Goal: Transaction & Acquisition: Purchase product/service

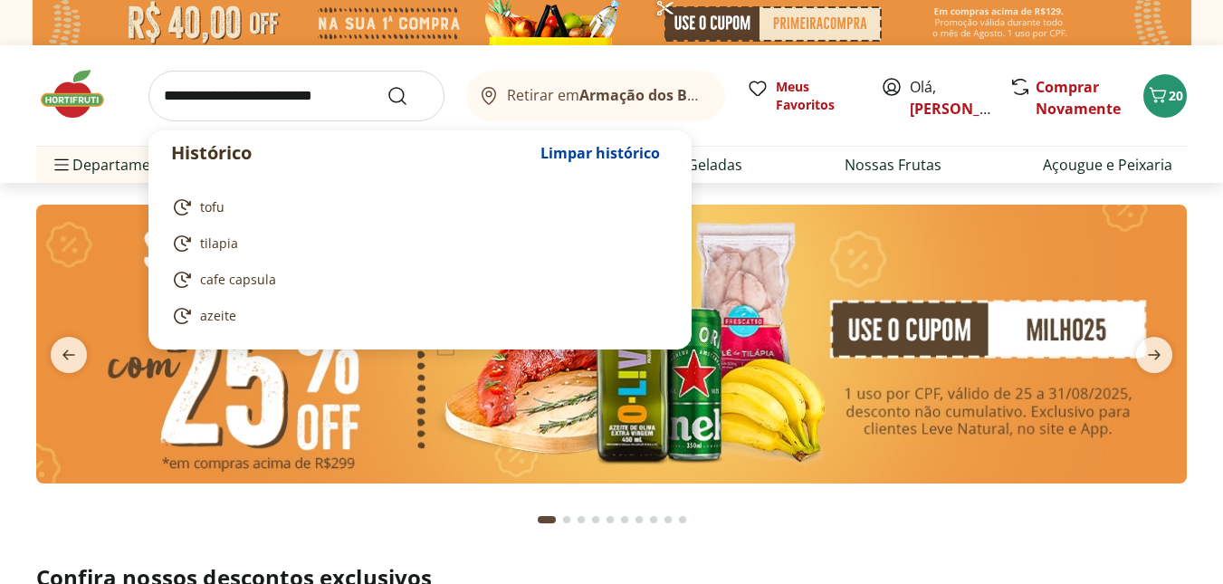
click at [235, 104] on input "search" at bounding box center [296, 96] width 296 height 51
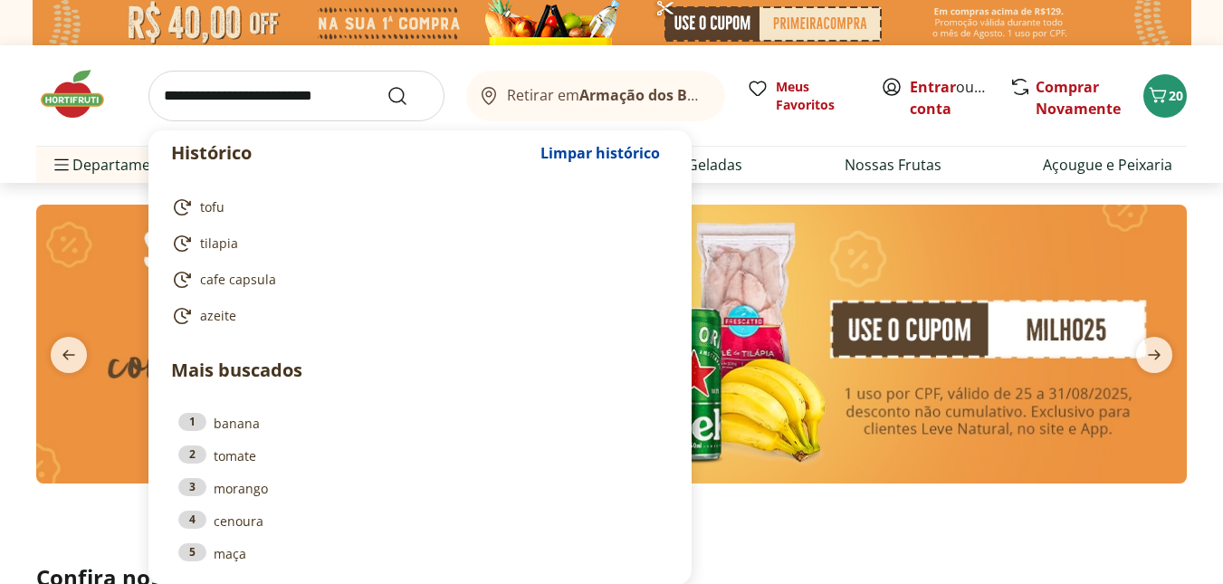
click at [971, 531] on section at bounding box center [611, 373] width 1151 height 337
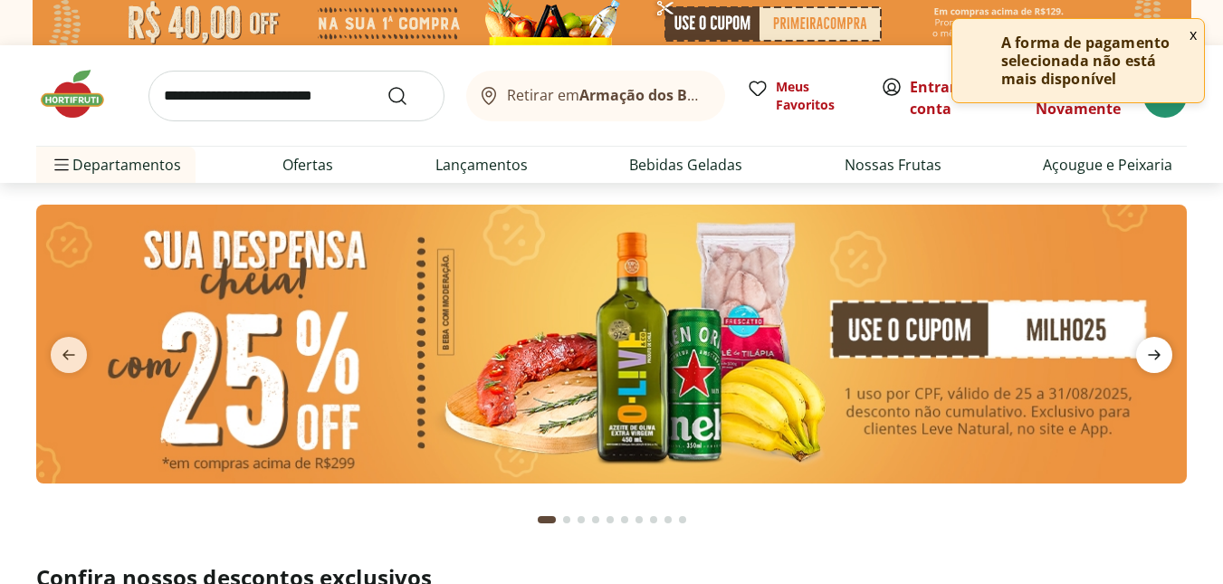
click at [1151, 362] on icon "next" at bounding box center [1155, 355] width 22 height 22
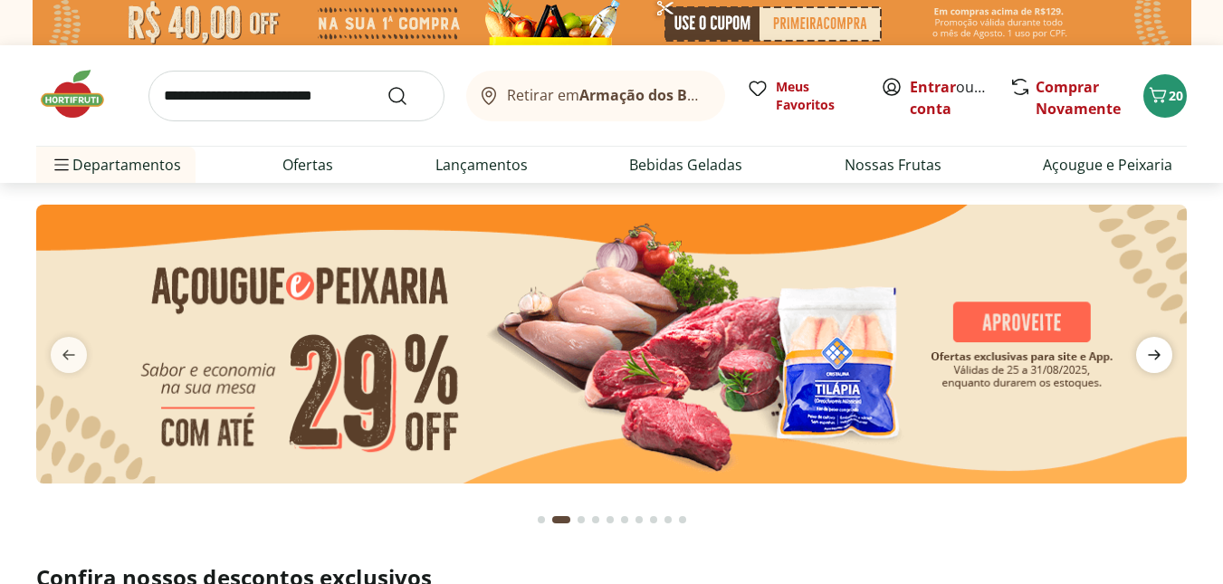
click at [1151, 362] on icon "next" at bounding box center [1155, 355] width 22 height 22
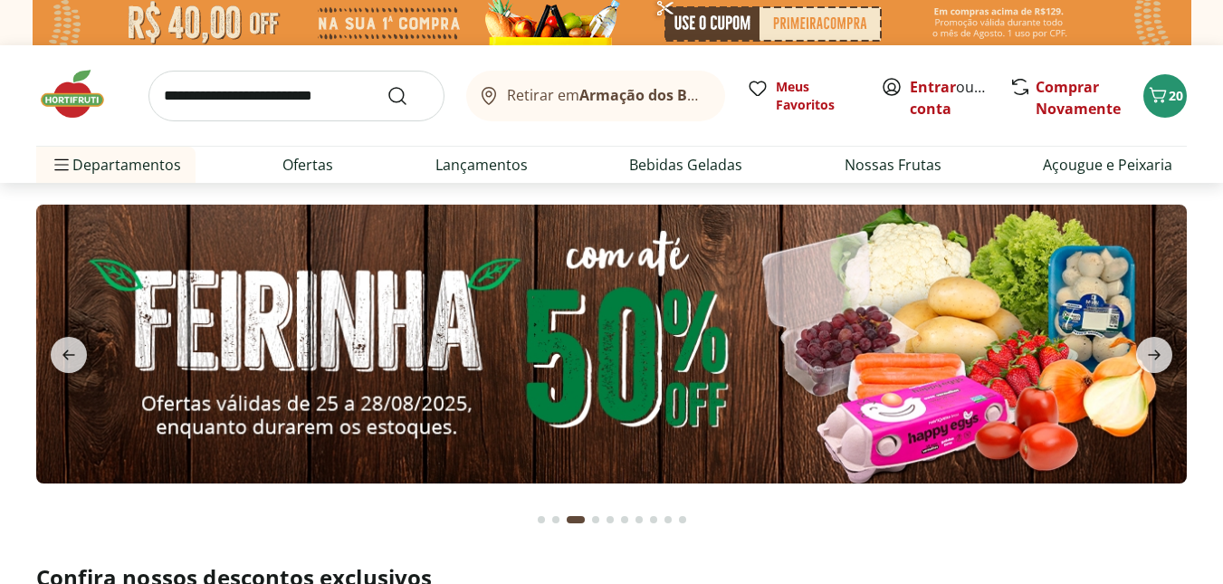
click at [499, 396] on img at bounding box center [611, 344] width 1151 height 279
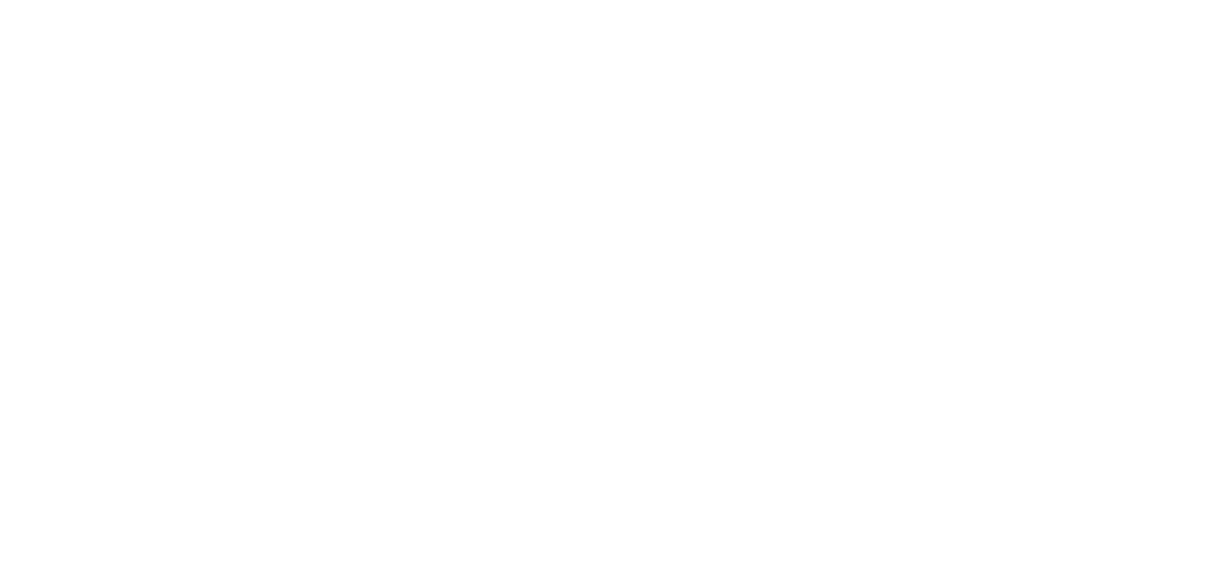
select select "**********"
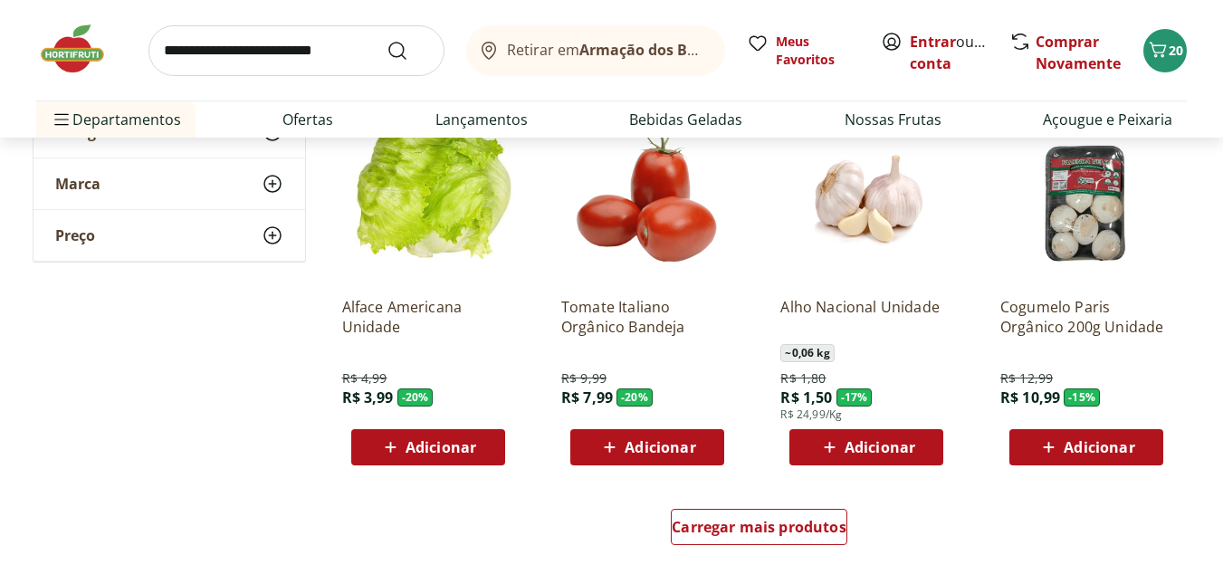
scroll to position [1086, 0]
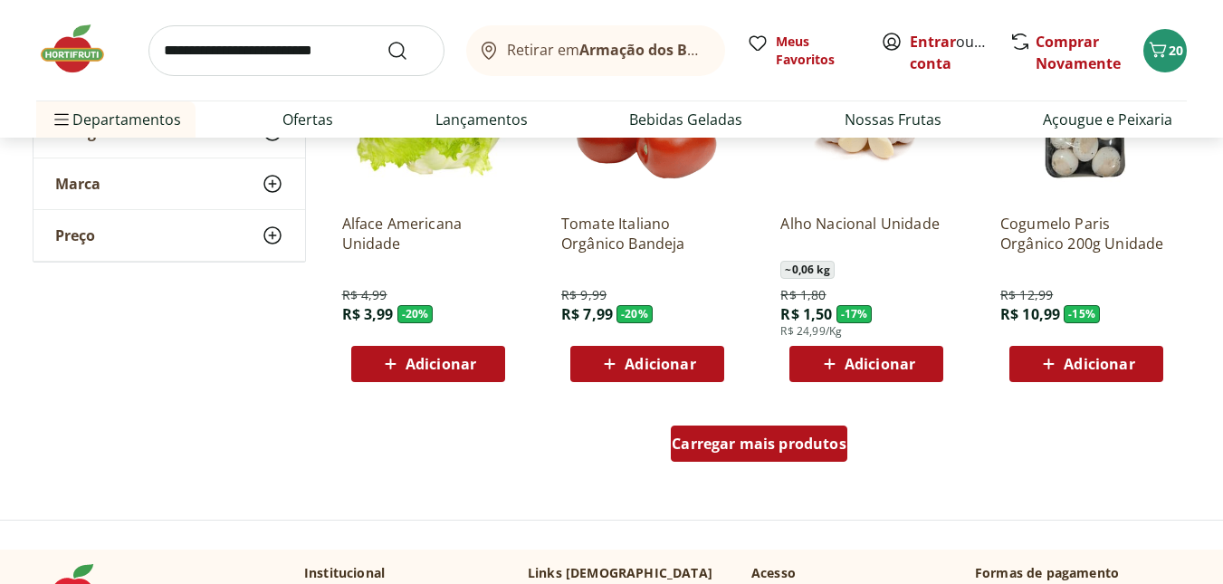
click at [738, 439] on span "Carregar mais produtos" at bounding box center [759, 443] width 175 height 14
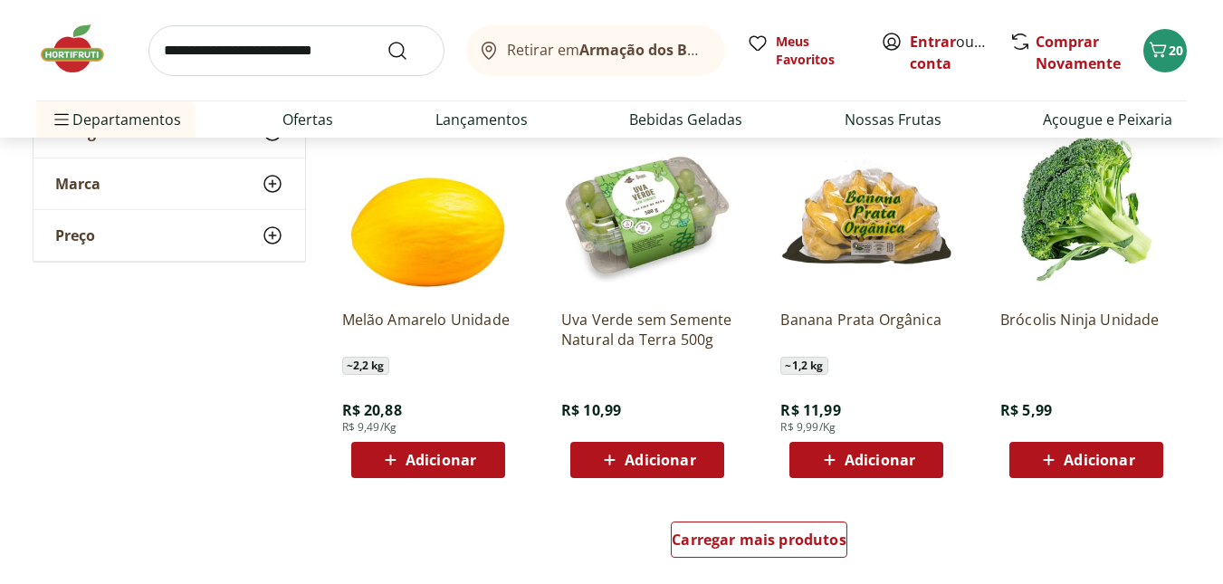
scroll to position [2173, 0]
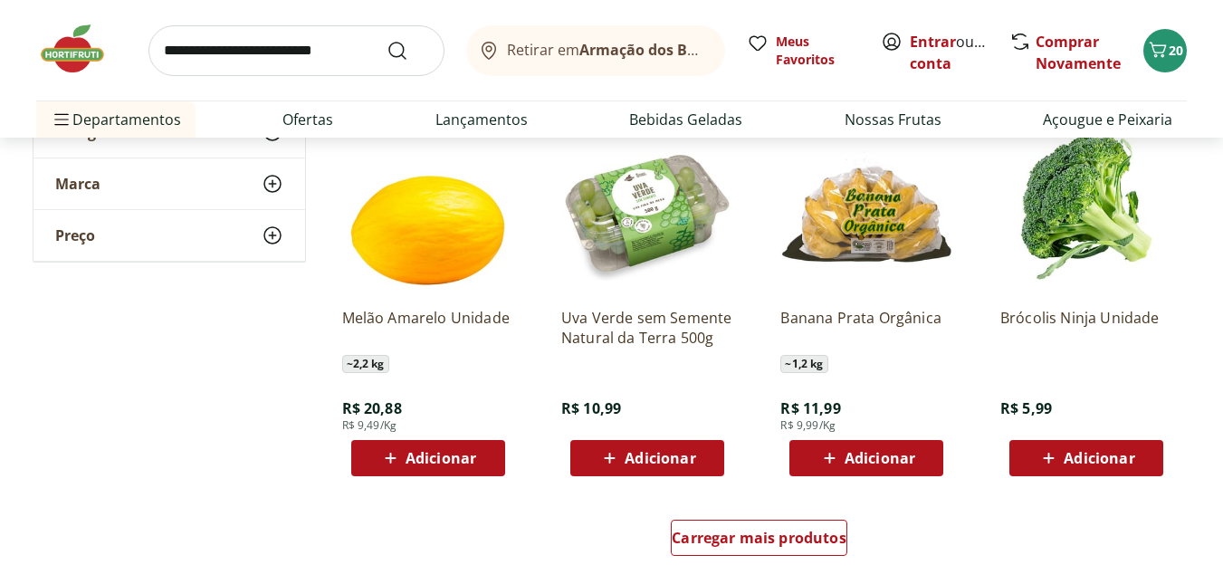
click at [825, 462] on icon at bounding box center [829, 458] width 23 height 22
